Goal: Task Accomplishment & Management: Manage account settings

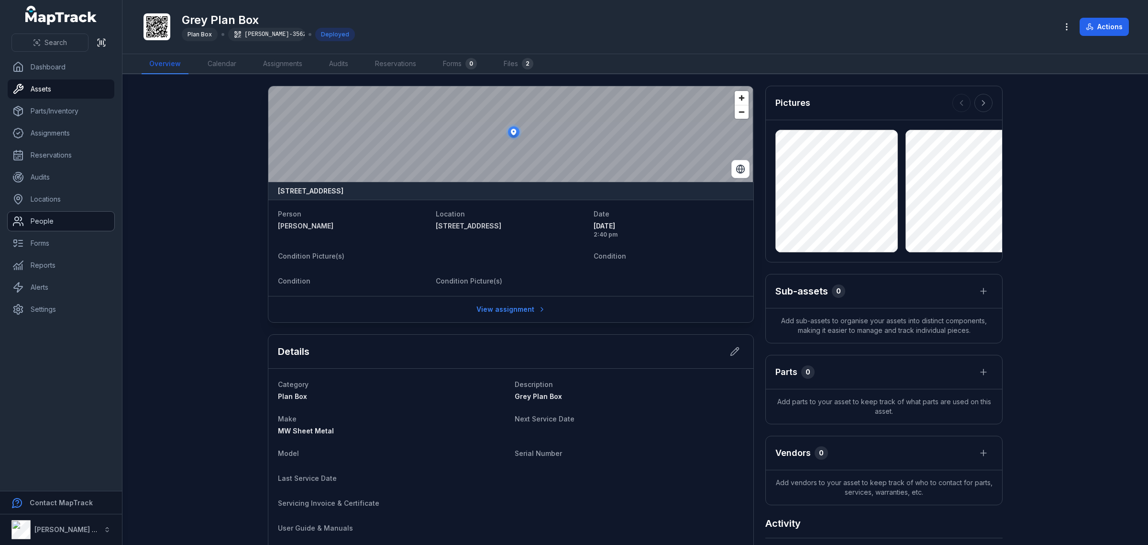
click at [54, 226] on link "People" at bounding box center [61, 220] width 107 height 19
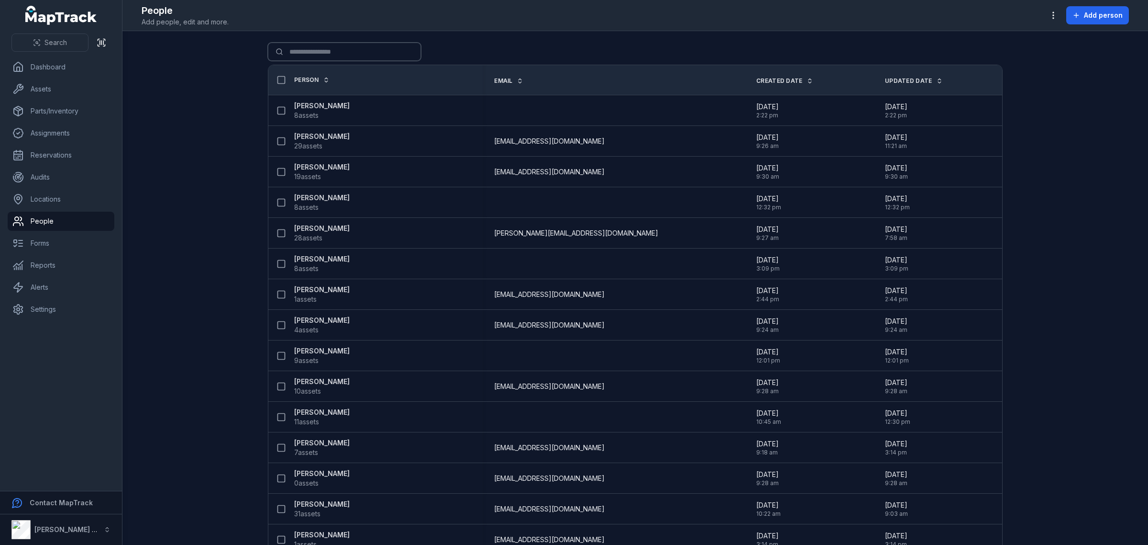
click at [340, 49] on input "Search for people" at bounding box center [344, 52] width 153 height 18
type input "*"
type input "*****"
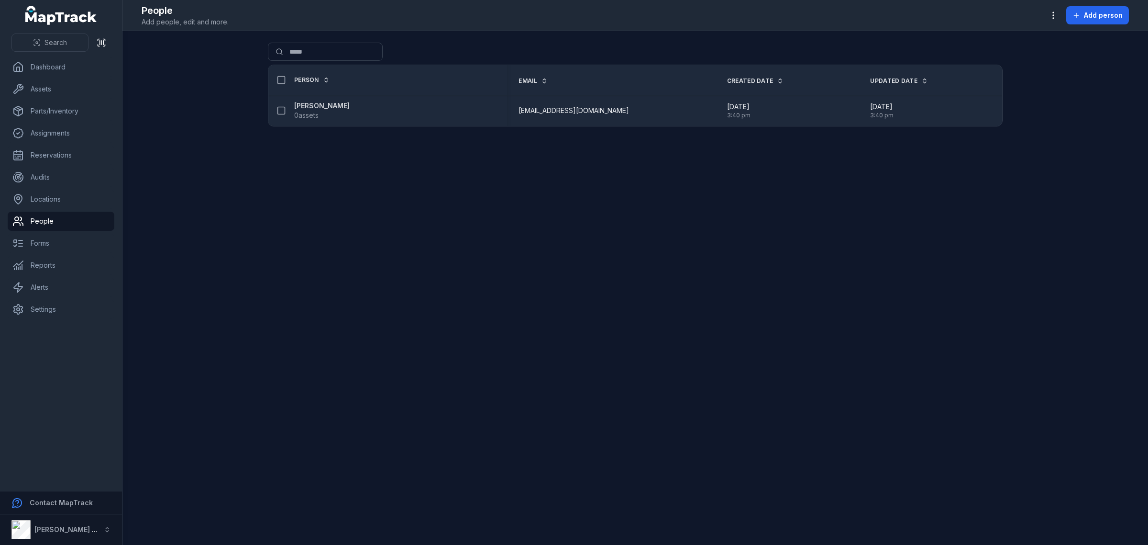
drag, startPoint x: 343, startPoint y: 106, endPoint x: 341, endPoint y: 115, distance: 9.3
click at [343, 106] on strong "[PERSON_NAME]" at bounding box center [322, 106] width 56 height 10
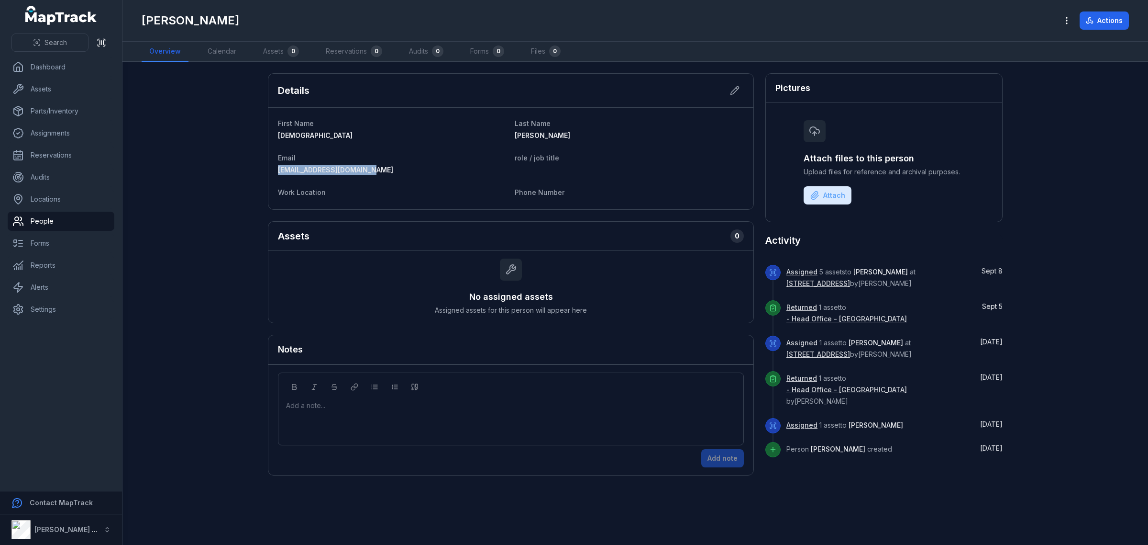
drag, startPoint x: 371, startPoint y: 170, endPoint x: 266, endPoint y: 170, distance: 105.7
click at [266, 170] on main "Details First Name Chrid Last Name [PERSON_NAME] Email [EMAIL_ADDRESS][DOMAIN_N…" at bounding box center [635, 303] width 1026 height 483
copy span "[EMAIL_ADDRESS][DOMAIN_NAME]"
click at [1068, 19] on icon "button" at bounding box center [1067, 21] width 10 height 10
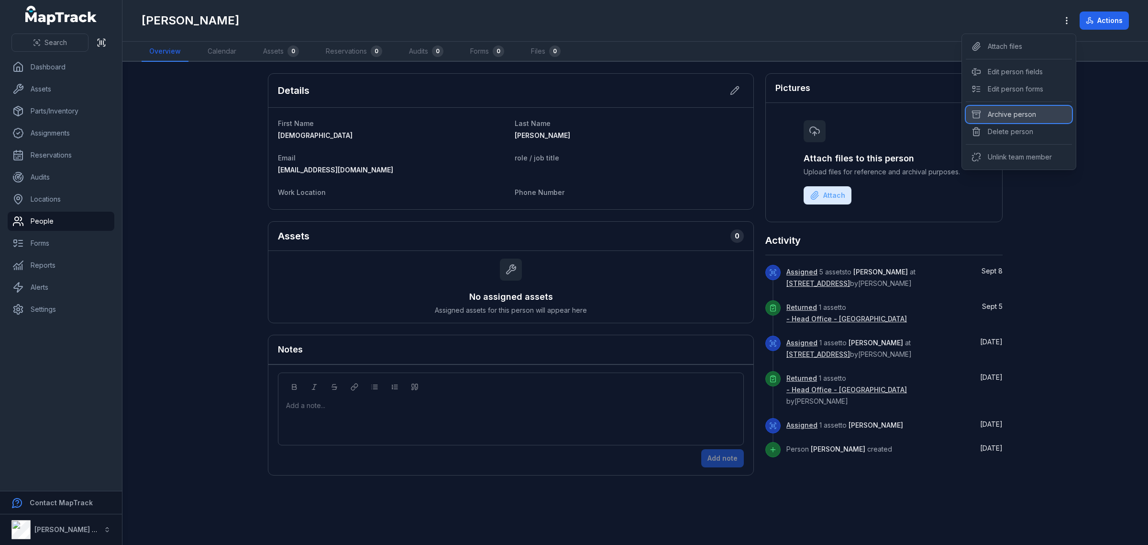
click at [1023, 109] on div "Archive person" at bounding box center [1019, 114] width 106 height 17
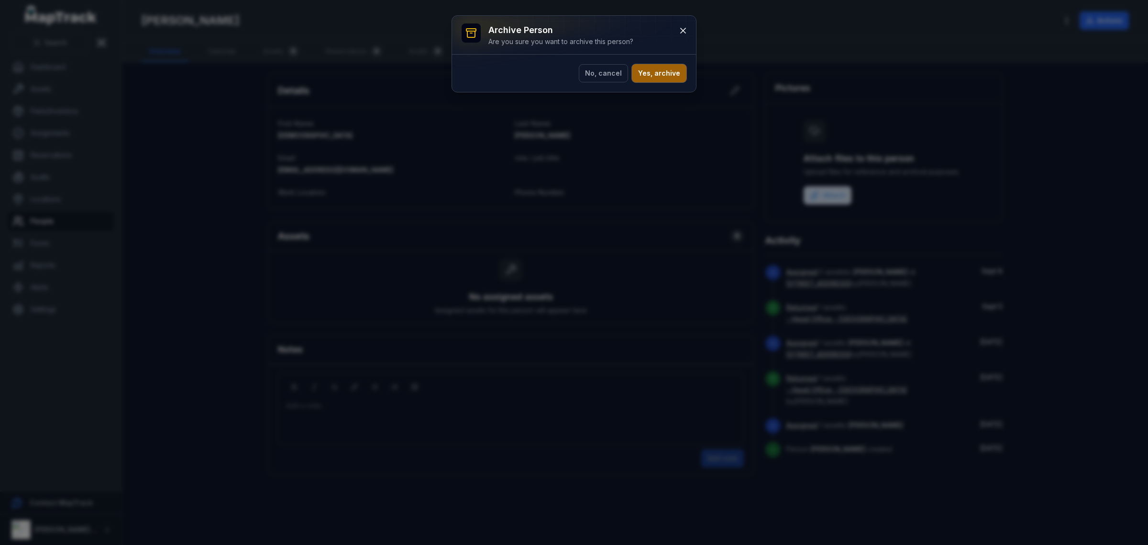
click at [679, 78] on button "Yes, archive" at bounding box center [659, 73] width 55 height 18
